Goal: Task Accomplishment & Management: Complete application form

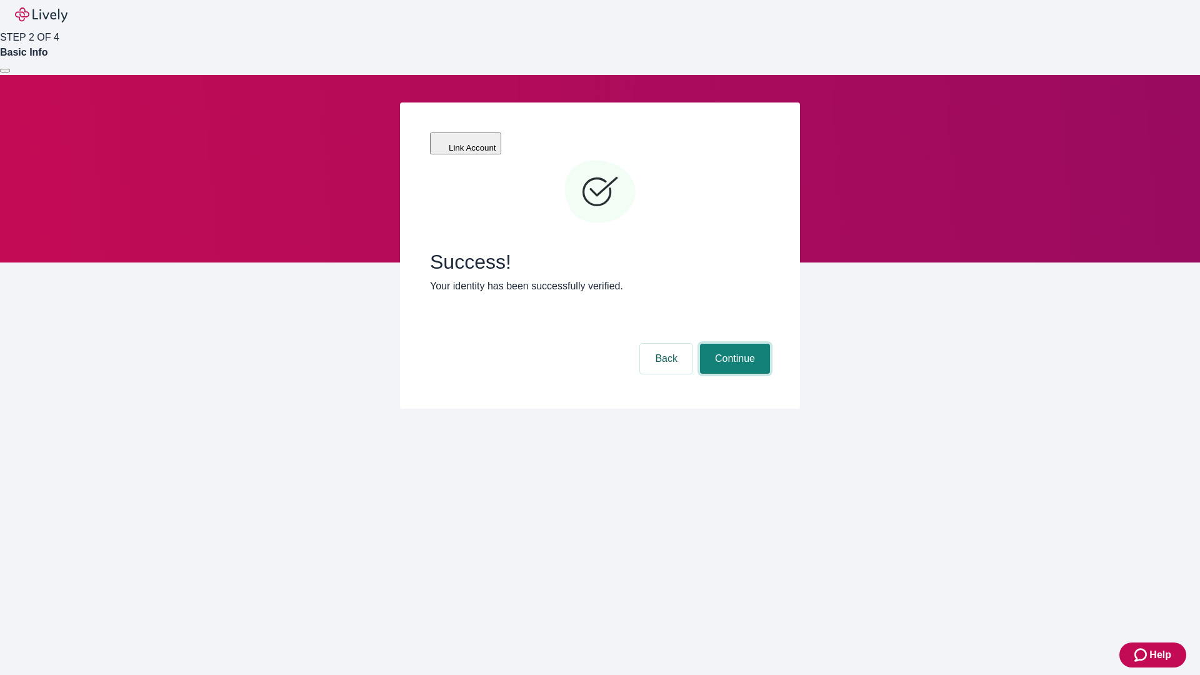
click at [733, 344] on button "Continue" at bounding box center [735, 359] width 70 height 30
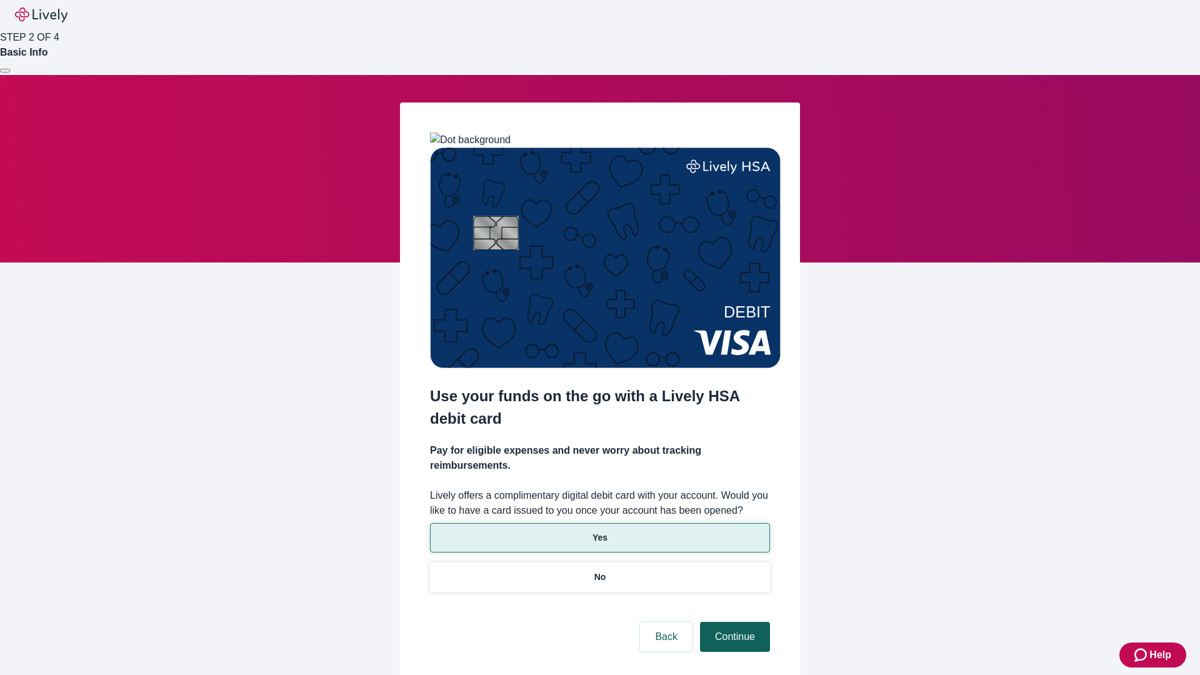
click at [599, 531] on p "Yes" at bounding box center [599, 537] width 15 height 13
click at [733, 622] on button "Continue" at bounding box center [735, 637] width 70 height 30
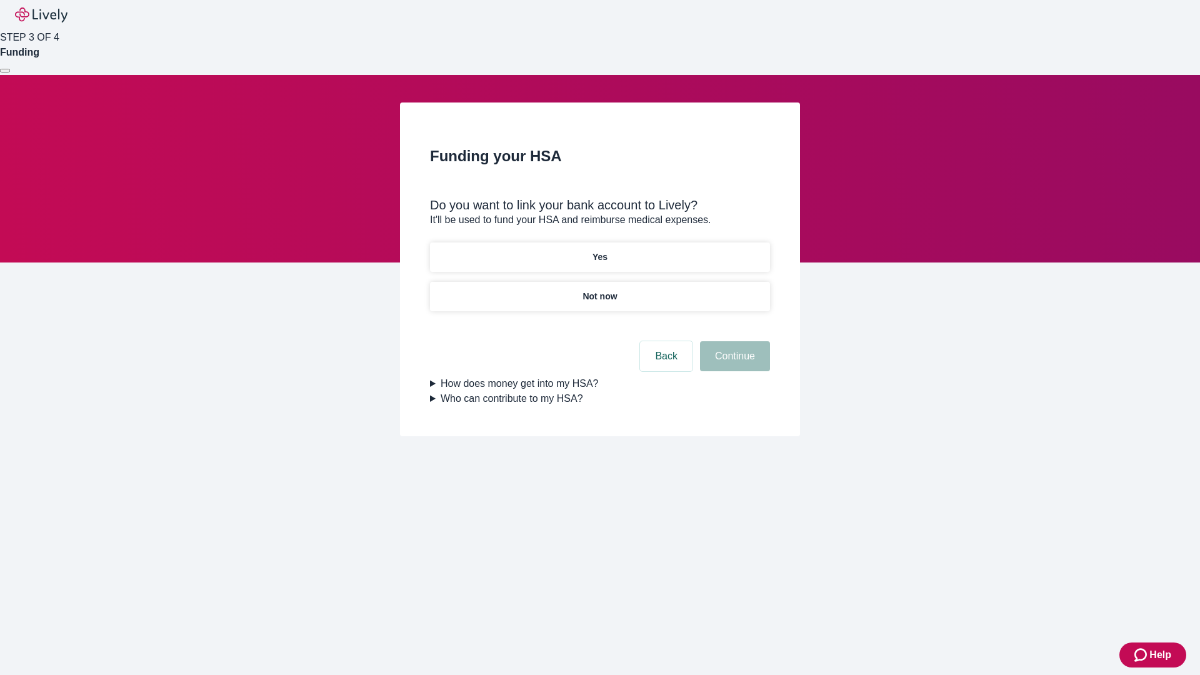
click at [599, 290] on p "Not now" at bounding box center [599, 296] width 34 height 13
click at [733, 364] on button "Continue" at bounding box center [735, 356] width 70 height 30
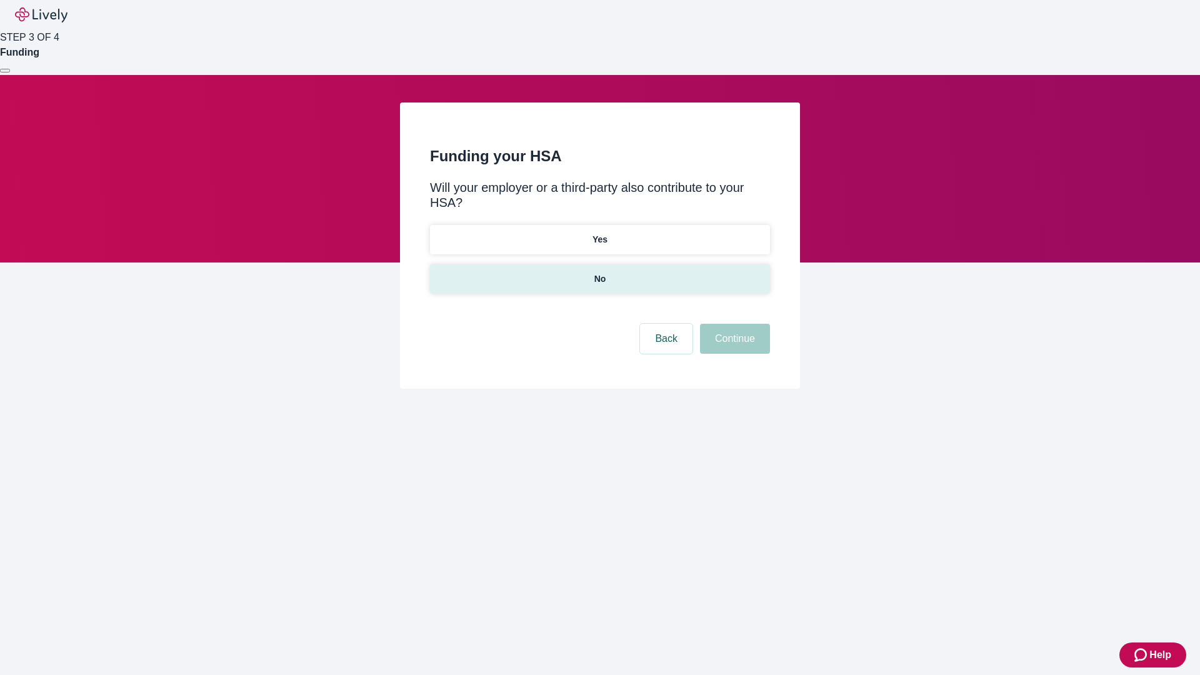
click at [599, 272] on p "No" at bounding box center [600, 278] width 12 height 13
click at [733, 324] on button "Continue" at bounding box center [735, 339] width 70 height 30
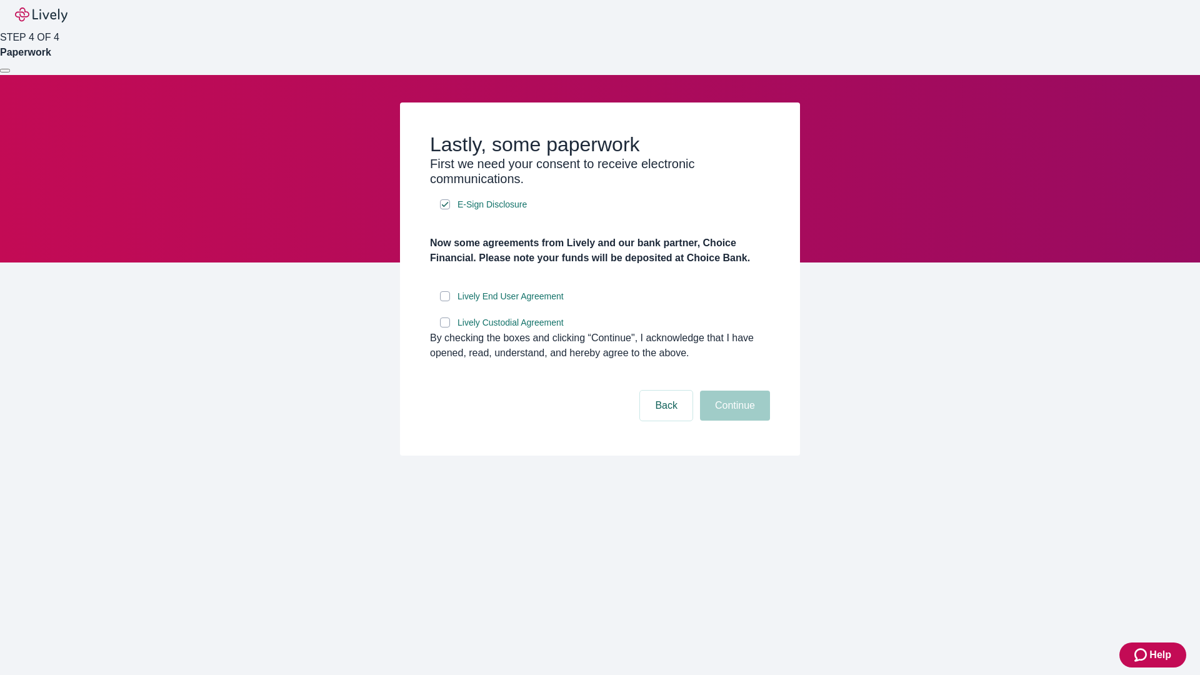
click at [445, 301] on input "Lively End User Agreement" at bounding box center [445, 296] width 10 height 10
checkbox input "true"
click at [445, 327] on input "Lively Custodial Agreement" at bounding box center [445, 322] width 10 height 10
checkbox input "true"
click at [733, 421] on button "Continue" at bounding box center [735, 406] width 70 height 30
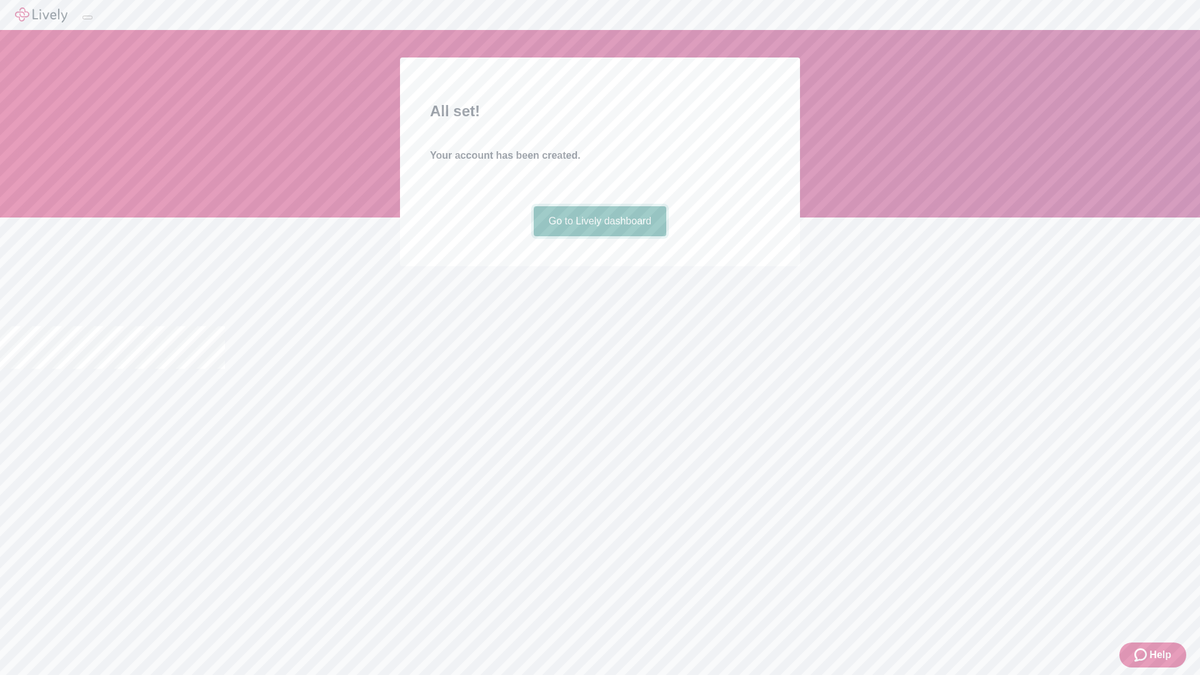
click at [599, 236] on link "Go to Lively dashboard" at bounding box center [600, 221] width 133 height 30
